Goal: Find specific page/section: Find specific page/section

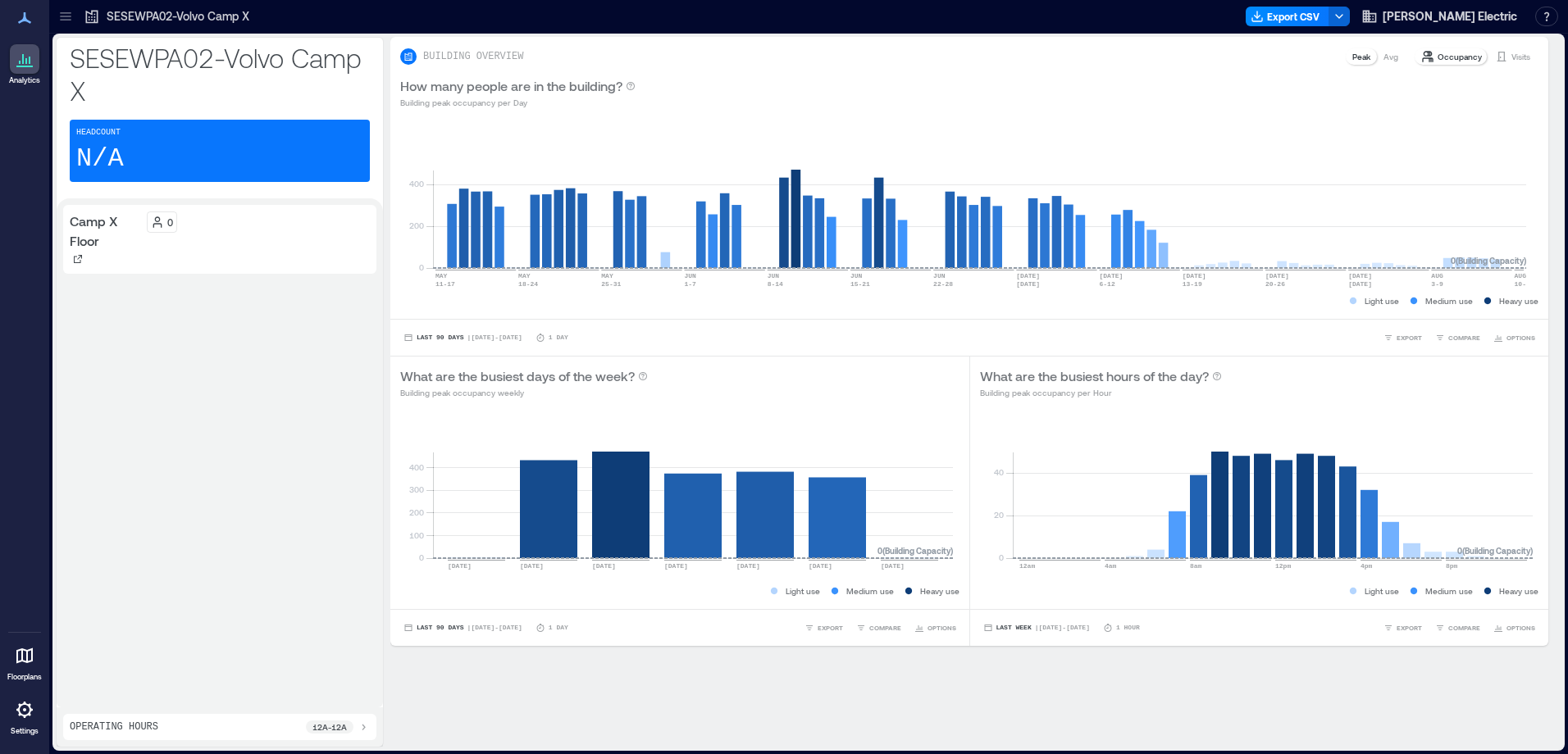
click at [19, 58] on icon at bounding box center [24, 59] width 20 height 20
click at [20, 658] on icon at bounding box center [24, 656] width 20 height 20
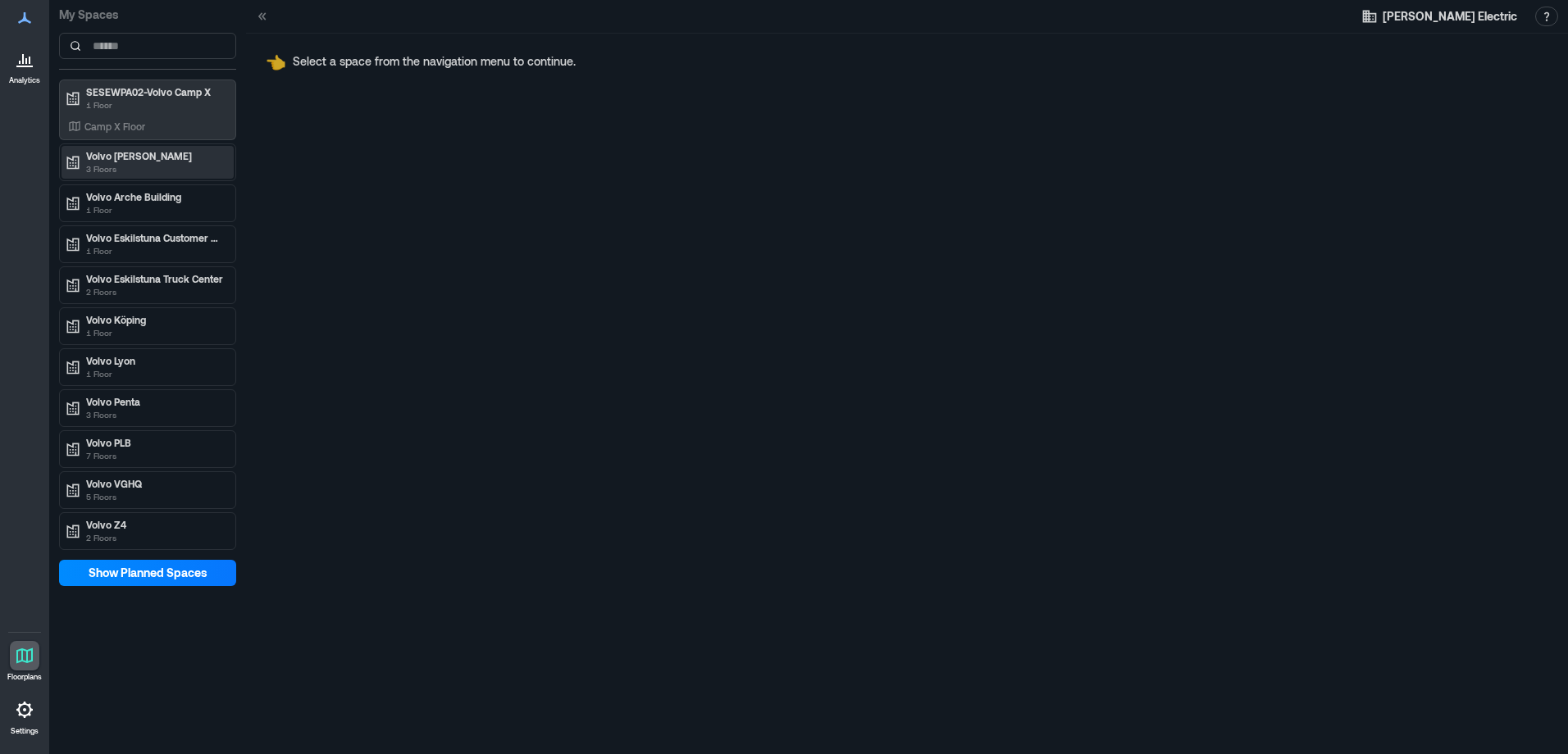
click at [145, 163] on p "3 Floors" at bounding box center [155, 169] width 137 height 14
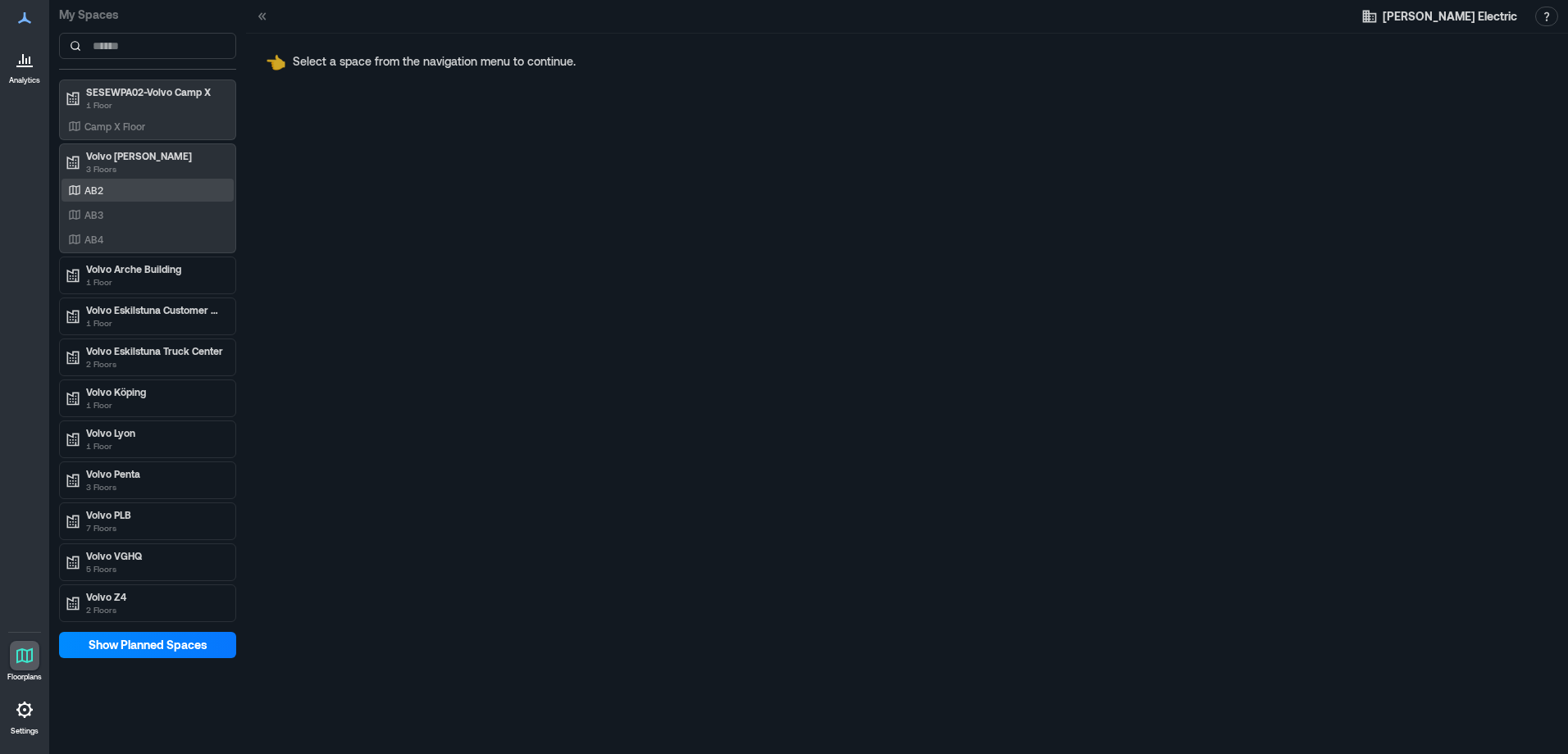
click at [157, 198] on div "AB2" at bounding box center [145, 190] width 159 height 16
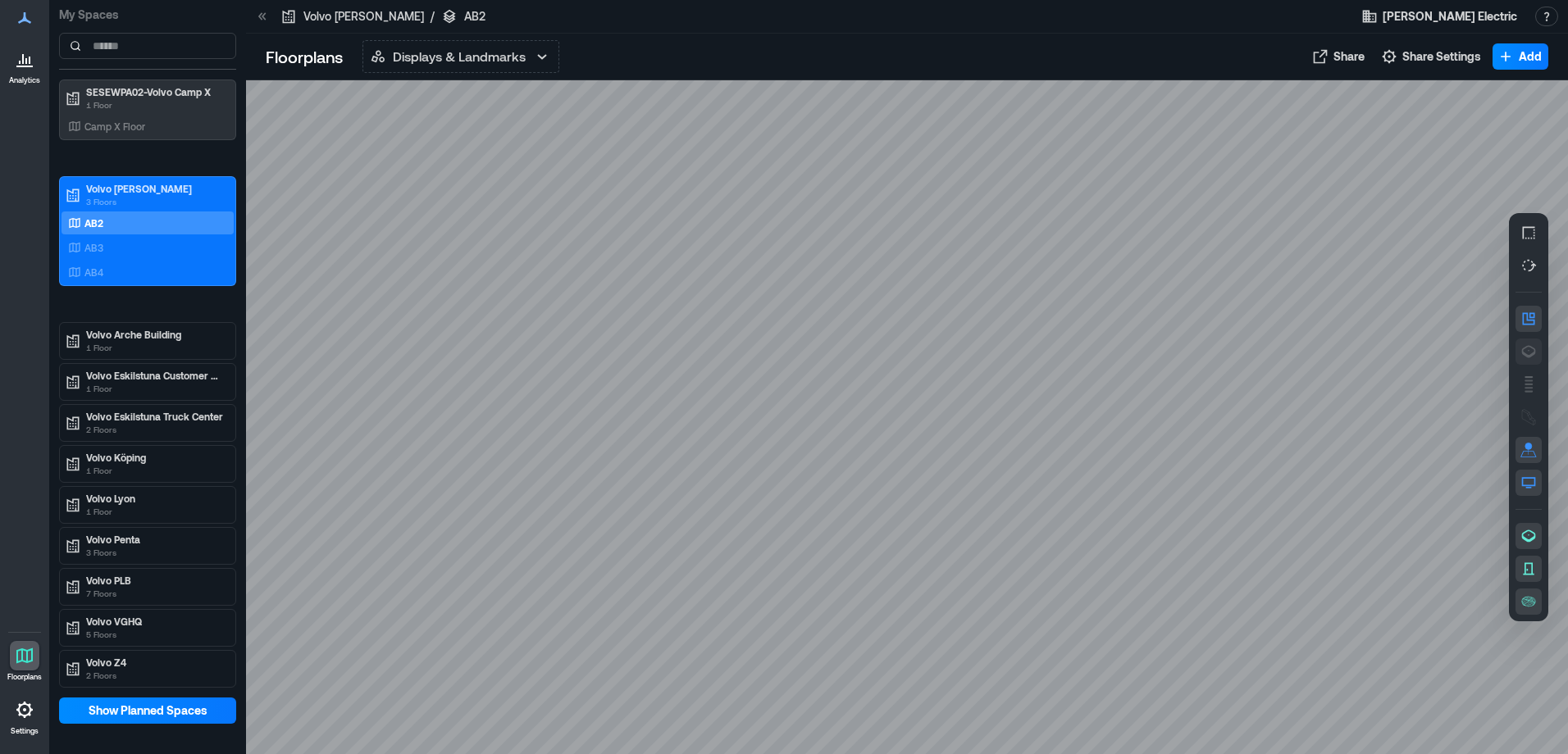
click at [1522, 343] on button "button" at bounding box center [1528, 351] width 26 height 26
drag, startPoint x: 924, startPoint y: 368, endPoint x: 905, endPoint y: 372, distance: 19.4
click at [905, 372] on div at bounding box center [907, 417] width 1322 height 674
click at [691, 533] on div "A1EQW016" at bounding box center [907, 417] width 1322 height 674
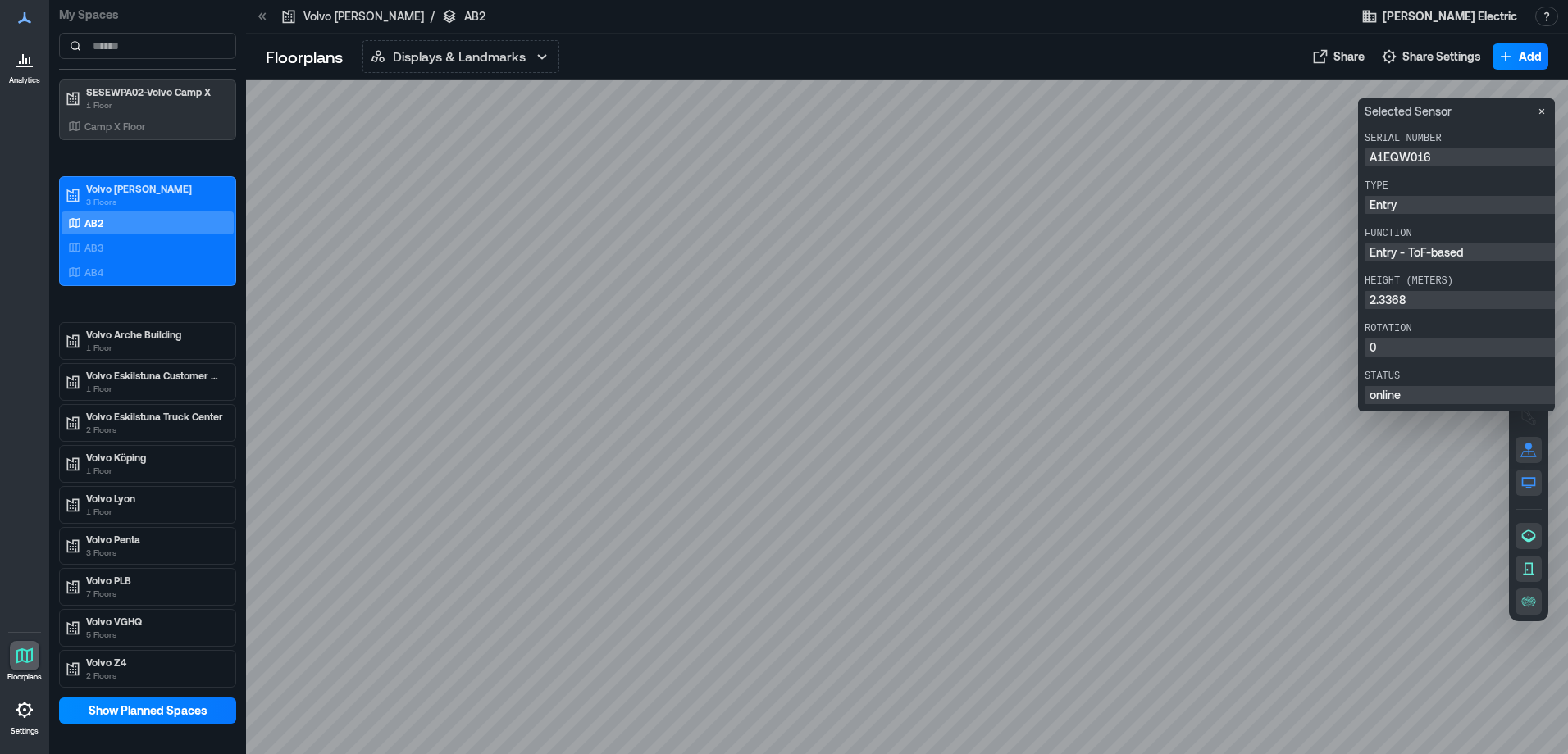
scroll to position [0, 46]
click at [803, 523] on div at bounding box center [907, 417] width 1322 height 674
click at [699, 537] on div "A1EQW016" at bounding box center [907, 417] width 1322 height 674
drag, startPoint x: 936, startPoint y: 209, endPoint x: 788, endPoint y: 439, distance: 273.5
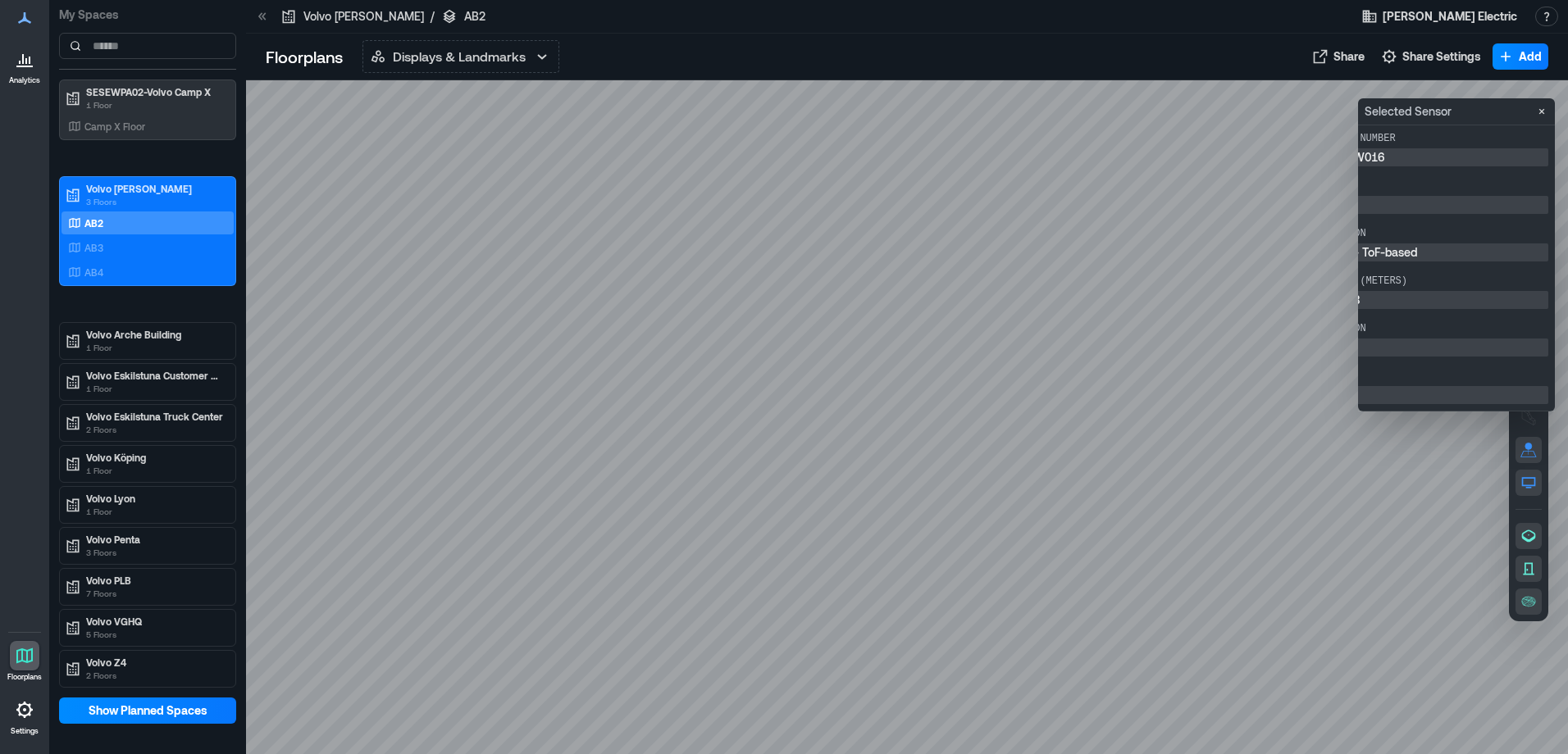
click at [788, 439] on div at bounding box center [907, 417] width 1322 height 674
drag, startPoint x: 913, startPoint y: 217, endPoint x: 875, endPoint y: 314, distance: 104.2
click at [875, 314] on div at bounding box center [907, 417] width 1322 height 674
drag, startPoint x: 860, startPoint y: 233, endPoint x: 846, endPoint y: 365, distance: 132.7
click at [846, 365] on div at bounding box center [907, 417] width 1322 height 674
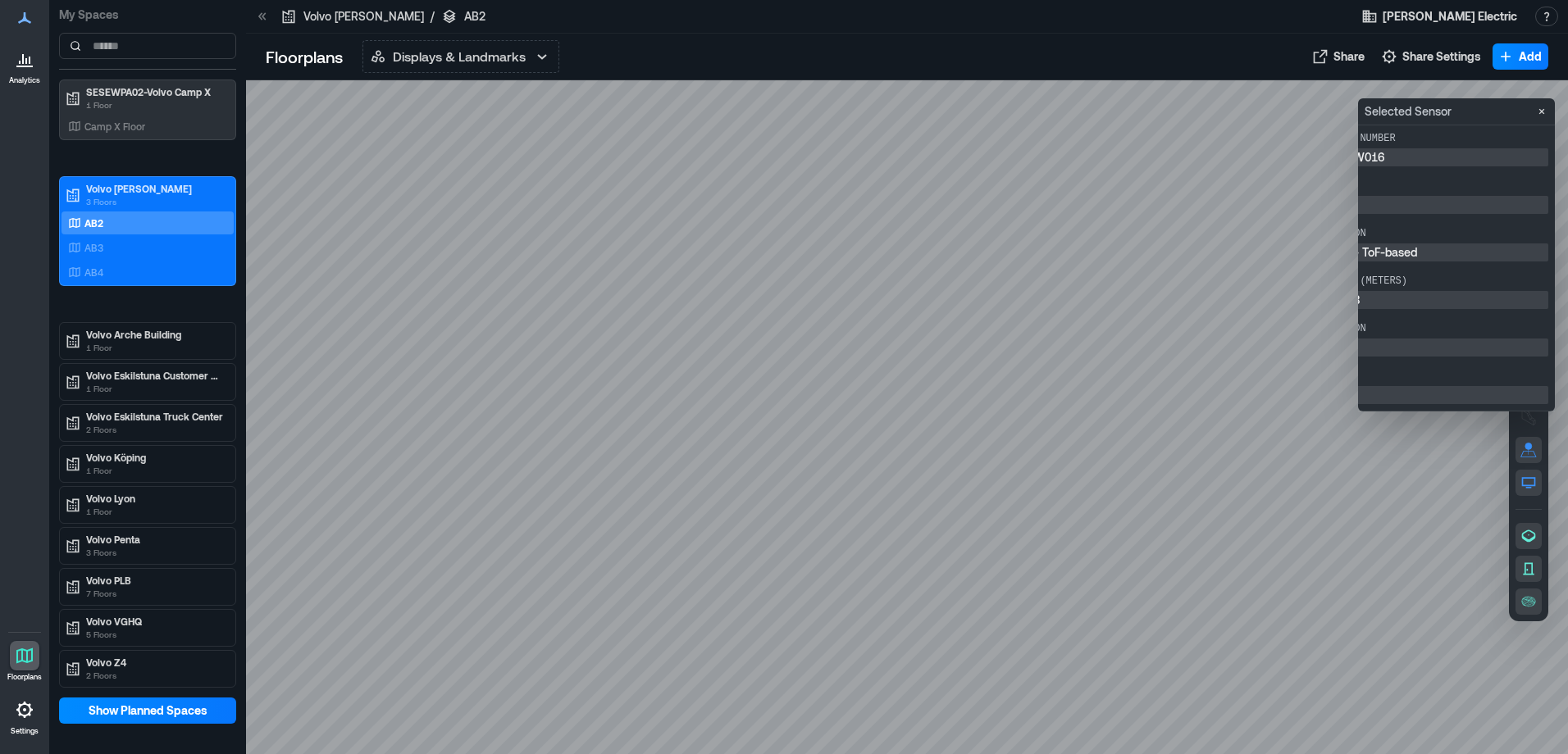
drag, startPoint x: 731, startPoint y: 190, endPoint x: 729, endPoint y: 344, distance: 154.0
click at [729, 344] on div at bounding box center [907, 417] width 1322 height 674
click at [1173, 202] on div at bounding box center [907, 417] width 1322 height 674
click at [1541, 105] on icon "Close" at bounding box center [1541, 111] width 14 height 14
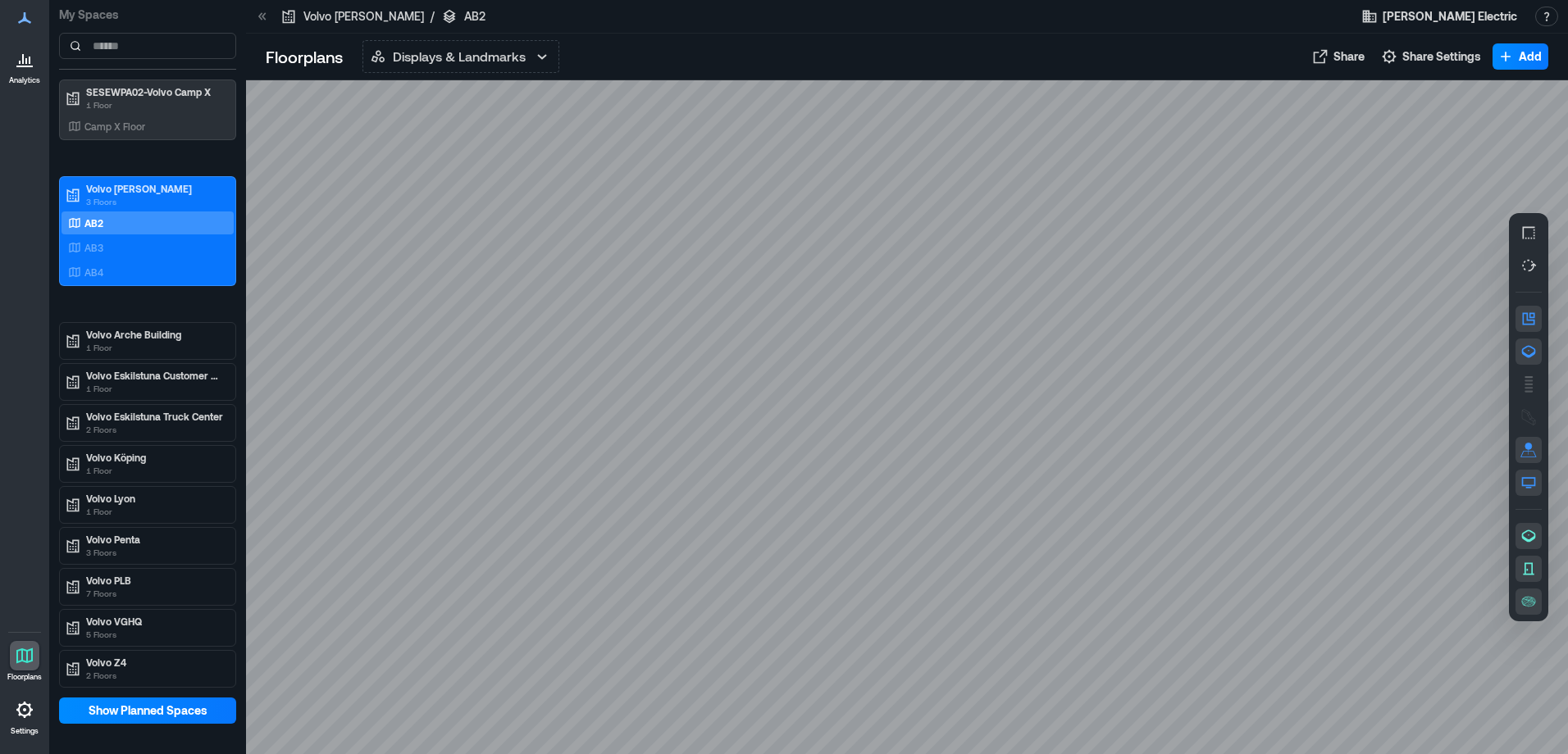
drag, startPoint x: 1444, startPoint y: 306, endPoint x: 1403, endPoint y: 312, distance: 41.4
click at [1374, 318] on div at bounding box center [907, 417] width 1322 height 674
click at [1536, 382] on button "button" at bounding box center [1528, 384] width 26 height 26
click at [1533, 411] on icon "button" at bounding box center [1528, 417] width 16 height 16
drag, startPoint x: 1166, startPoint y: 309, endPoint x: 847, endPoint y: 309, distance: 319.0
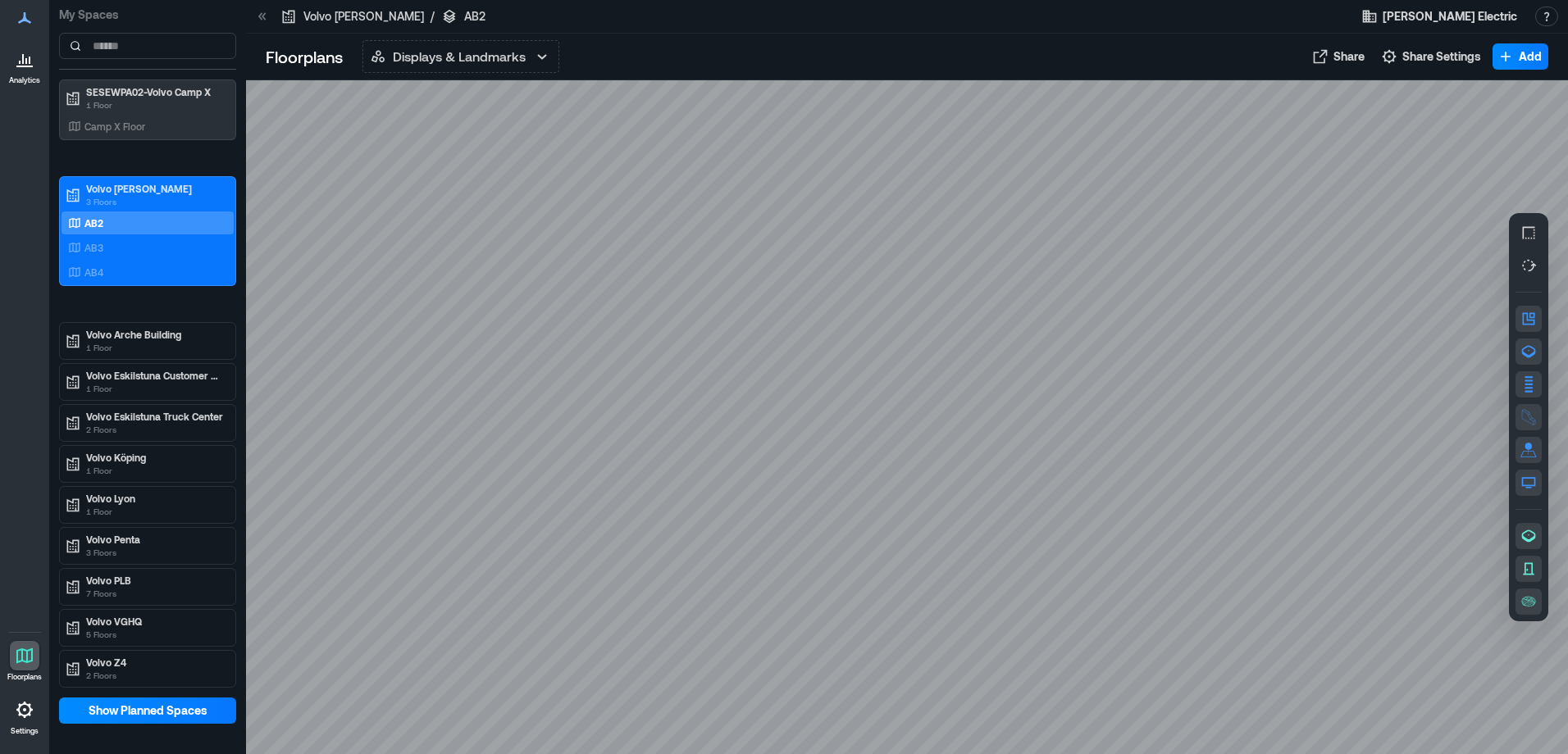
click at [847, 309] on div at bounding box center [907, 417] width 1322 height 674
drag, startPoint x: 993, startPoint y: 321, endPoint x: 628, endPoint y: 307, distance: 365.3
click at [628, 307] on div at bounding box center [907, 417] width 1322 height 674
drag, startPoint x: 692, startPoint y: 297, endPoint x: 1017, endPoint y: 277, distance: 325.6
click at [1017, 277] on div at bounding box center [907, 417] width 1322 height 674
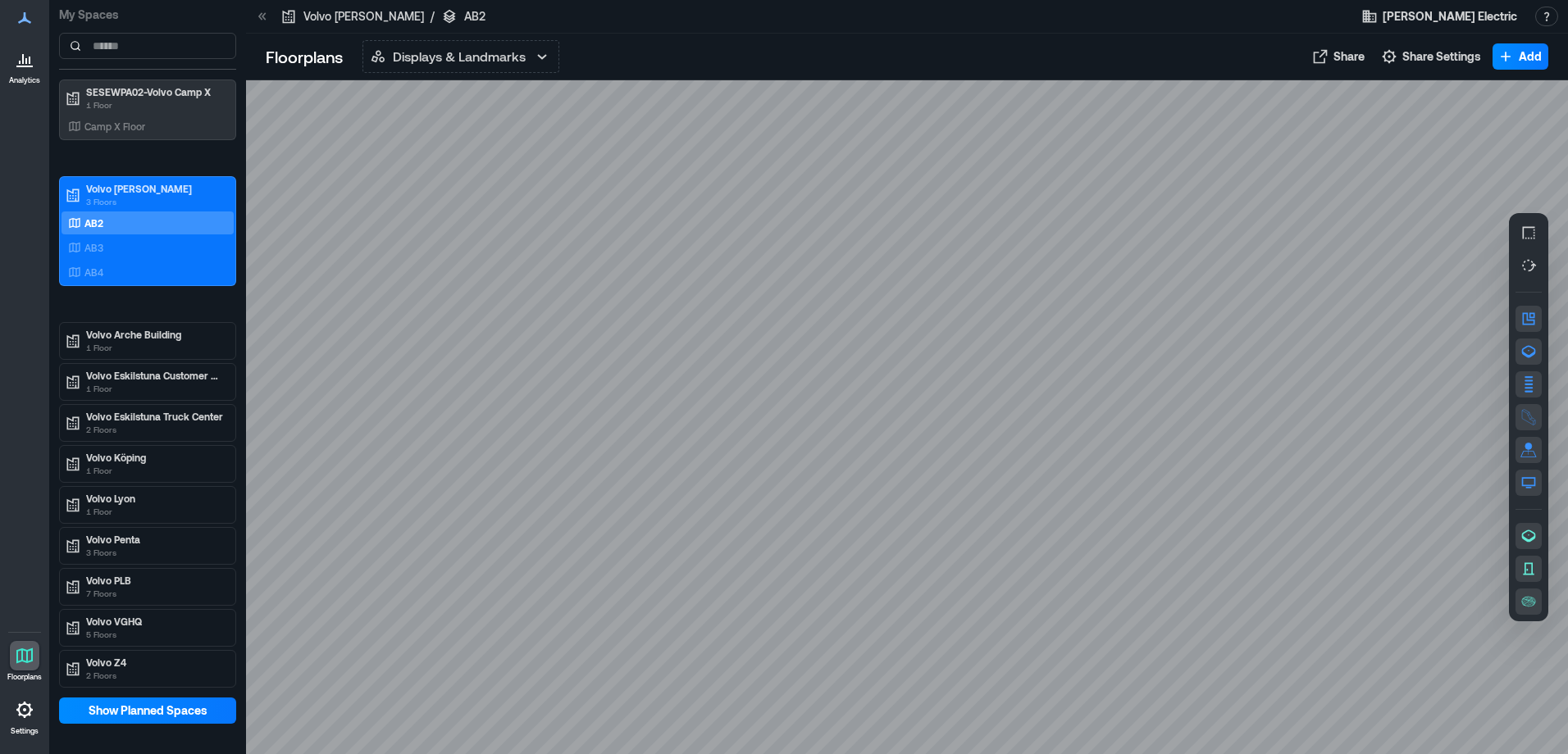
drag, startPoint x: 699, startPoint y: 432, endPoint x: 788, endPoint y: 232, distance: 218.9
click at [798, 201] on div at bounding box center [907, 417] width 1322 height 674
drag, startPoint x: 709, startPoint y: 358, endPoint x: 760, endPoint y: 429, distance: 87.4
click at [760, 429] on div at bounding box center [907, 417] width 1322 height 674
